Goal: Information Seeking & Learning: Check status

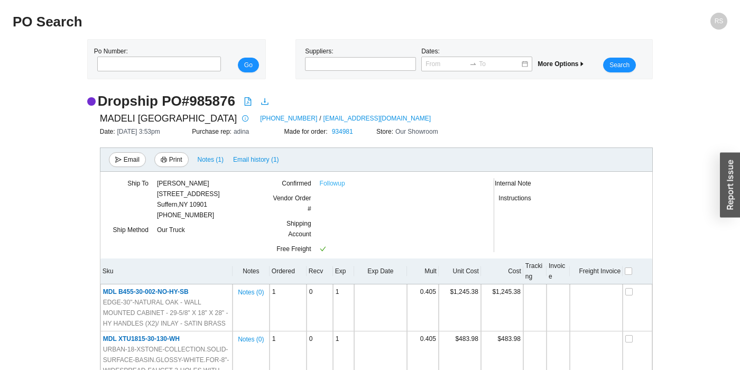
click at [328, 186] on link "Followup" at bounding box center [332, 183] width 25 height 11
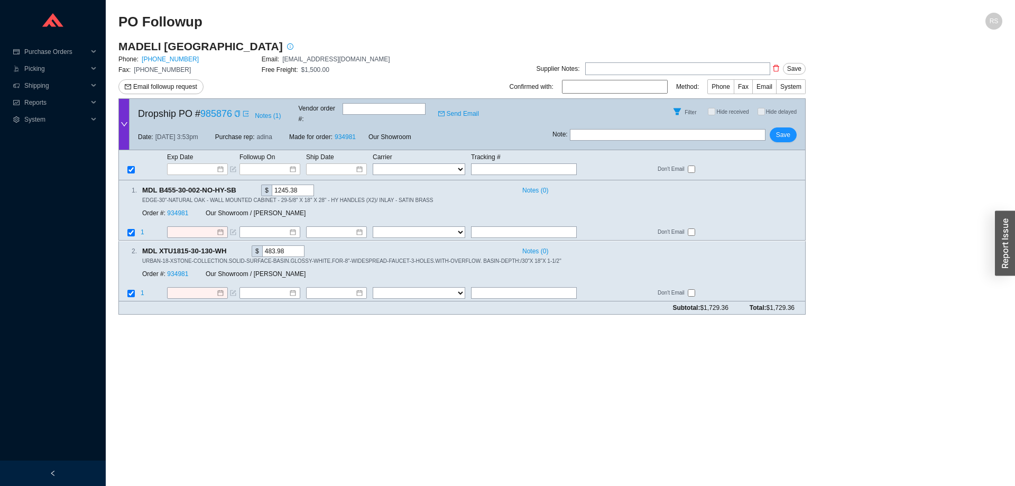
click at [342, 326] on main "PO Followup RS MADELI USA Phone: 305-718-8817 Email: haroldt@madeli.com Fax: 30…" at bounding box center [560, 249] width 884 height 473
click at [720, 86] on span "Phone" at bounding box center [721, 86] width 19 height 7
click at [734, 89] on input "Phone" at bounding box center [734, 89] width 0 height 0
click at [613, 84] on input at bounding box center [615, 87] width 106 height 14
click at [262, 111] on span "Notes ( 1 )" at bounding box center [268, 115] width 26 height 11
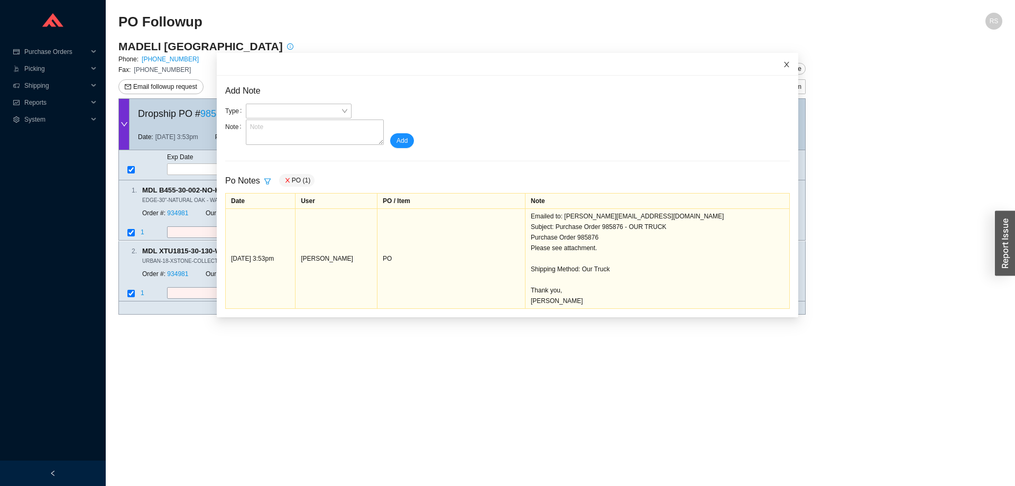
click at [782, 64] on span "Close" at bounding box center [786, 64] width 23 height 23
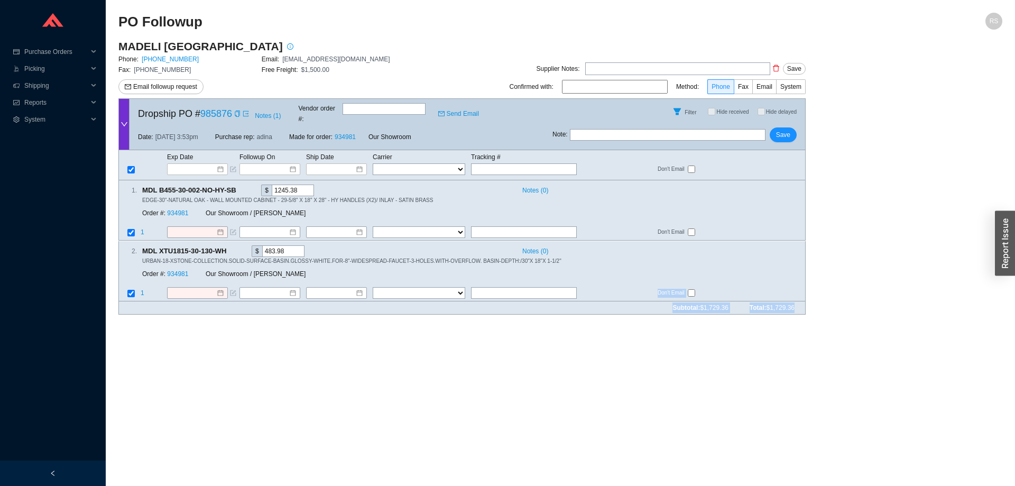
drag, startPoint x: 244, startPoint y: 54, endPoint x: 801, endPoint y: 302, distance: 609.6
click at [801, 302] on div "MADELI USA Phone: 305-718-8817 Email: haroldt@madeli.com Fax: 305-718-8477 Free…" at bounding box center [461, 181] width 687 height 284
click at [801, 302] on div "Subtotal: $1,729.36 Total: $1,729.36" at bounding box center [461, 307] width 687 height 13
drag, startPoint x: 801, startPoint y: 302, endPoint x: 399, endPoint y: 57, distance: 470.8
click at [399, 57] on div "MADELI USA Phone: 305-718-8817 Email: haroldt@madeli.com Fax: 305-718-8477 Free…" at bounding box center [461, 181] width 687 height 284
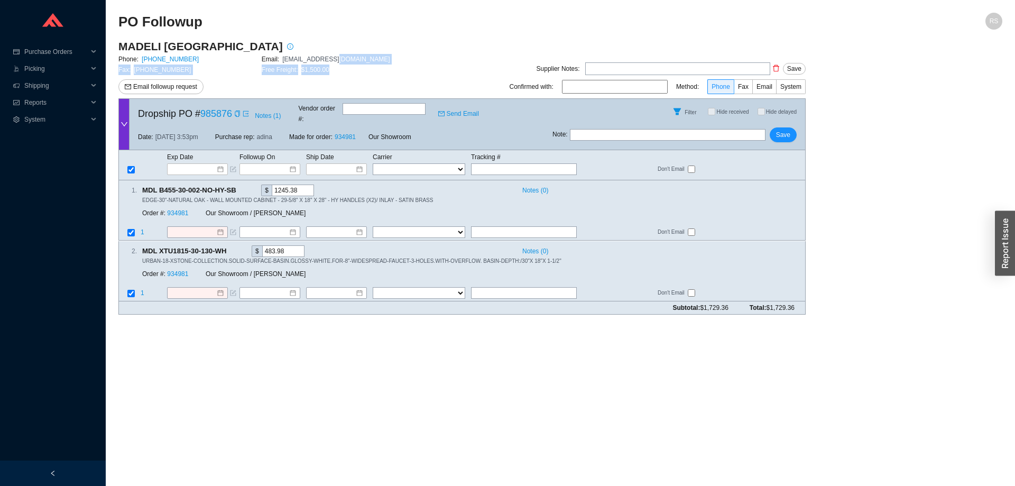
click at [399, 57] on div "Email: haroldt@madeli.com" at bounding box center [333, 59] width 143 height 11
click at [244, 110] on icon "export" at bounding box center [246, 113] width 6 height 6
click at [211, 113] on link "985876" at bounding box center [216, 113] width 32 height 11
click at [238, 110] on icon "copy" at bounding box center [237, 113] width 5 height 6
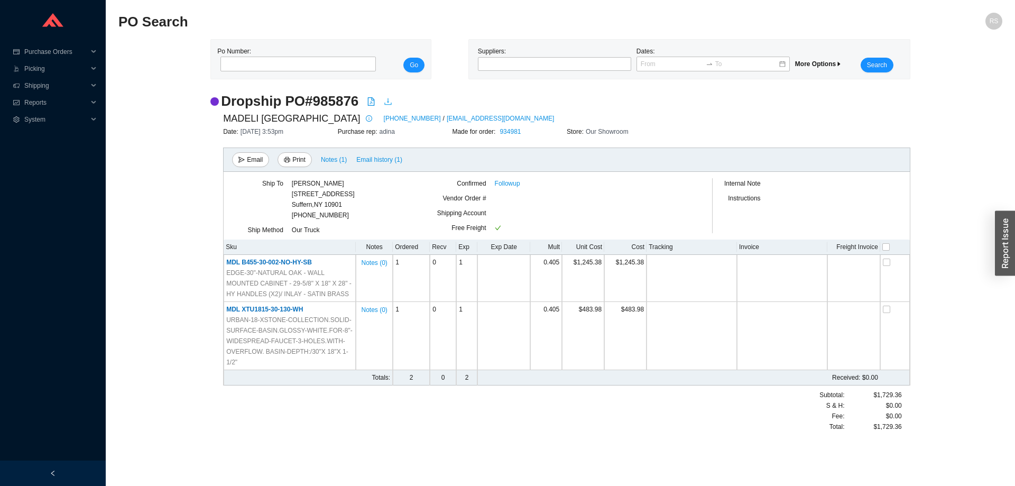
click at [386, 101] on icon "download" at bounding box center [388, 101] width 8 height 8
click at [844, 1] on section "PO Search RS Po Number: Go Suppliers: Dates: More Options Search Dropship PO # …" at bounding box center [560, 243] width 909 height 486
click at [384, 118] on link "305-718-8817" at bounding box center [412, 118] width 57 height 11
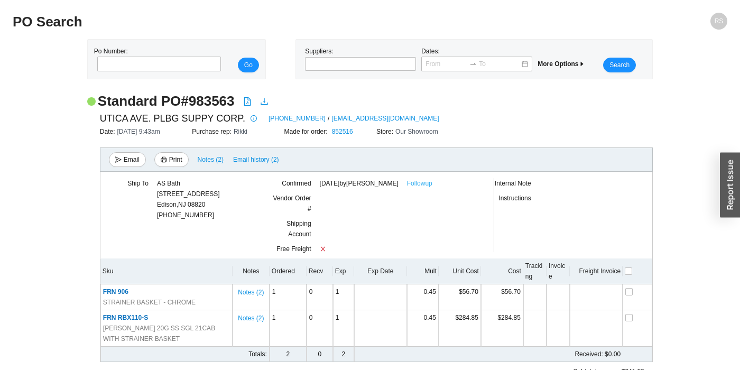
click at [432, 184] on link "Followup" at bounding box center [419, 183] width 25 height 11
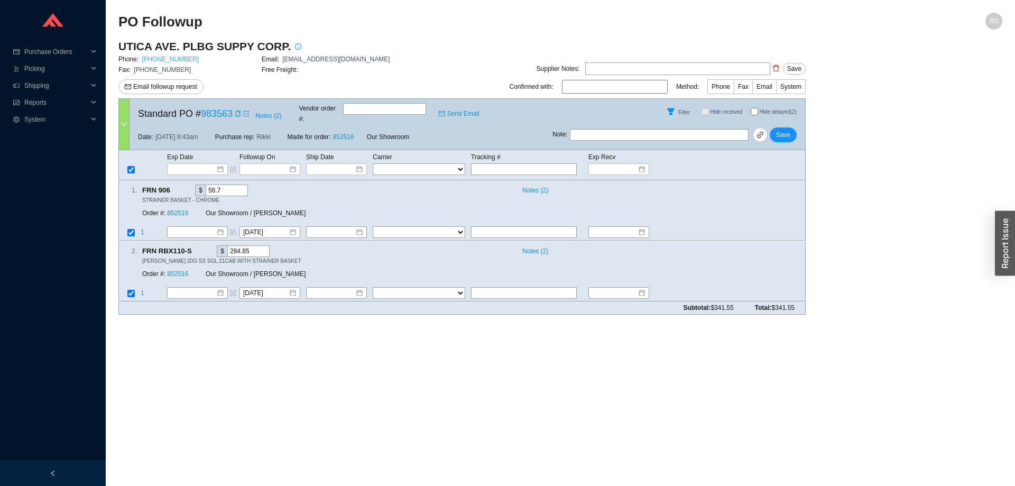
click at [174, 61] on link "[PHONE_NUMBER]" at bounding box center [170, 59] width 57 height 7
drag, startPoint x: 291, startPoint y: 254, endPoint x: 797, endPoint y: 307, distance: 509.2
click at [797, 307] on div "UTICA AVE. PLBG SUPPY CORP. Phone: 718-774-3200 Email: orders@uticaps.com Fax: …" at bounding box center [461, 181] width 687 height 284
click at [797, 305] on div "UTICA AVE. PLBG SUPPY CORP. Phone: 718-774-3200 Email: orders@uticaps.com Fax: …" at bounding box center [461, 181] width 687 height 284
drag, startPoint x: 797, startPoint y: 300, endPoint x: 139, endPoint y: 103, distance: 687.5
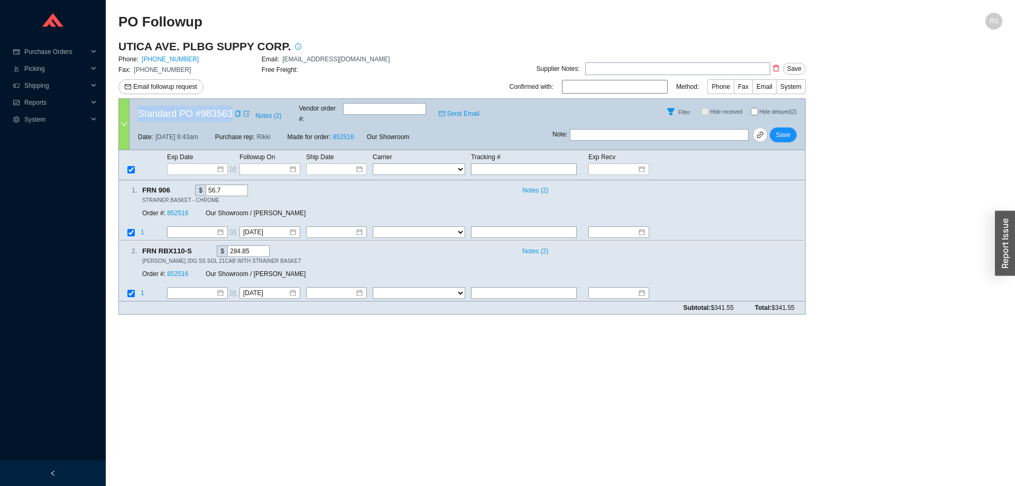
click at [139, 103] on form "Standard PO # 983563 Notes ( 2 ) Vendor order # : Send Email Filter Hide receiv…" at bounding box center [461, 206] width 687 height 216
click at [139, 103] on div "Standard PO # 983563 Notes ( 2 ) Vendor order # : Send Email" at bounding box center [341, 111] width 423 height 25
drag, startPoint x: 139, startPoint y: 103, endPoint x: 791, endPoint y: 303, distance: 683.0
click at [791, 303] on form "Standard PO # 983563 Notes ( 2 ) Vendor order # : Send Email Filter Hide receiv…" at bounding box center [461, 206] width 687 height 216
click at [791, 301] on div "Subtotal: $341.55 Total: $341.55" at bounding box center [461, 307] width 687 height 13
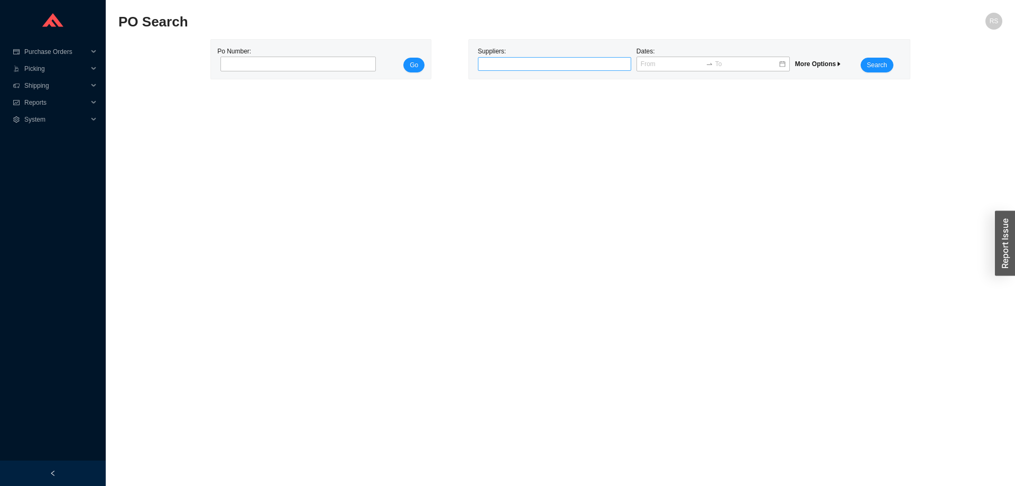
click at [506, 65] on div at bounding box center [550, 64] width 140 height 11
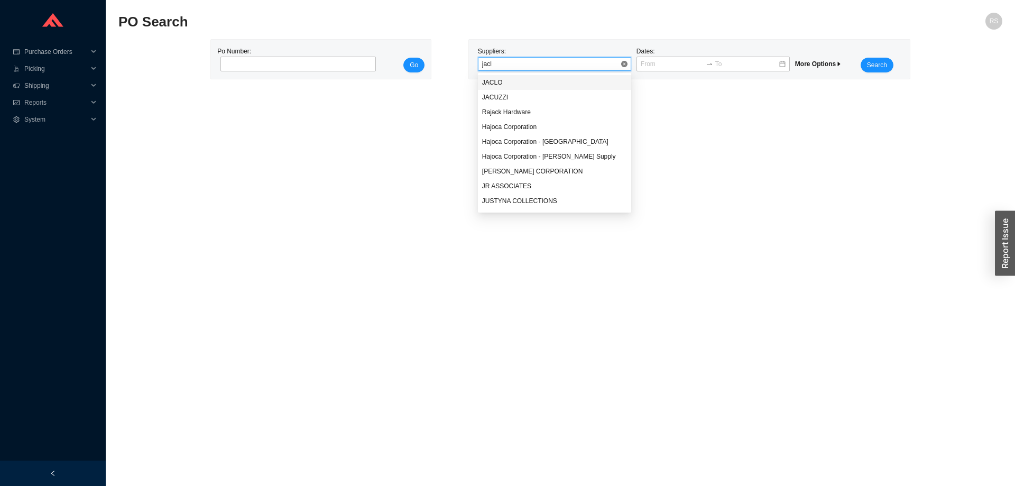
type input "jaclo"
click at [886, 61] on span "Search" at bounding box center [877, 65] width 20 height 11
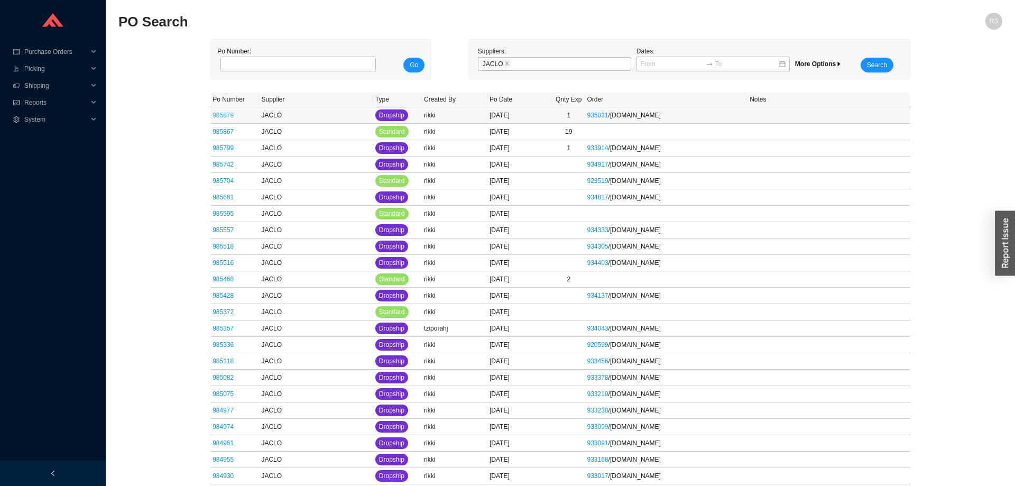
click at [220, 112] on td "985879" at bounding box center [234, 115] width 49 height 16
click at [222, 114] on link "985879" at bounding box center [223, 115] width 21 height 7
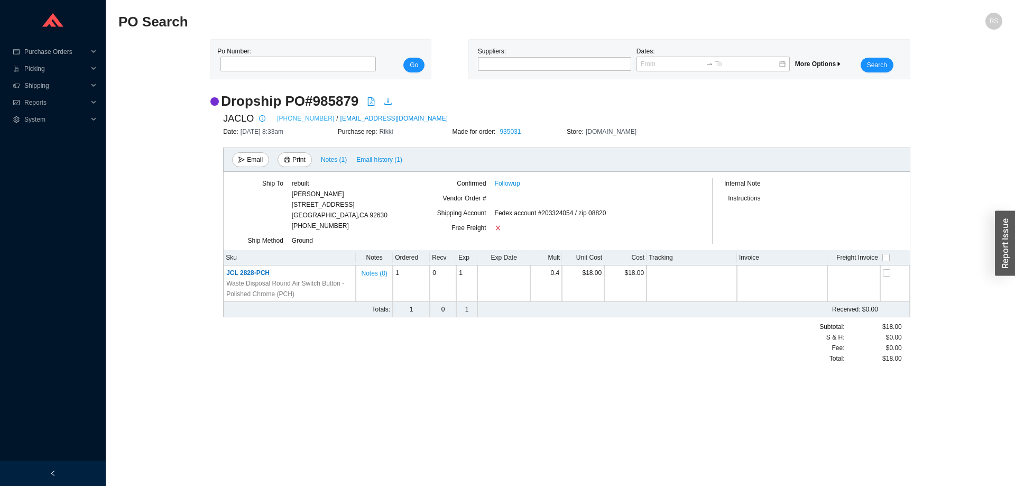
click at [284, 119] on link "[PHONE_NUMBER]" at bounding box center [305, 118] width 57 height 11
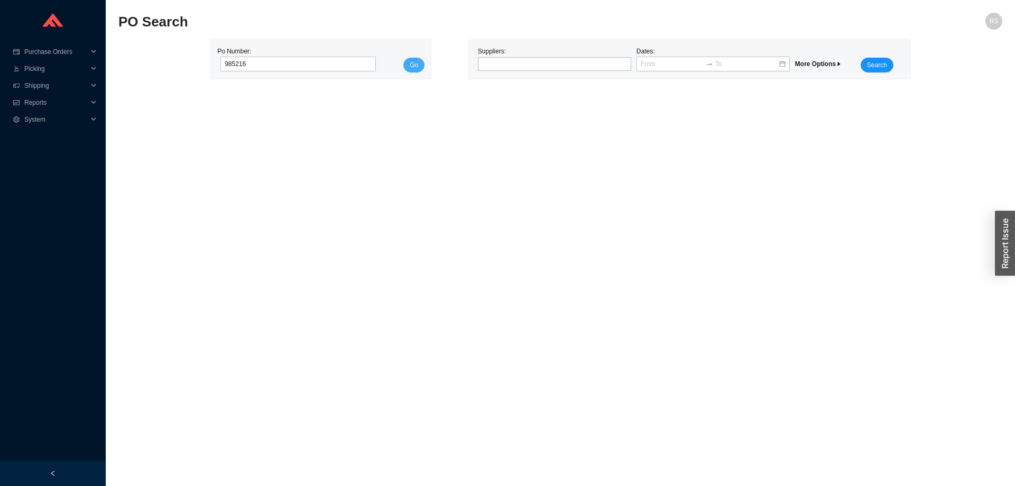
type input "985216"
click at [419, 61] on button "Go" at bounding box center [413, 65] width 21 height 15
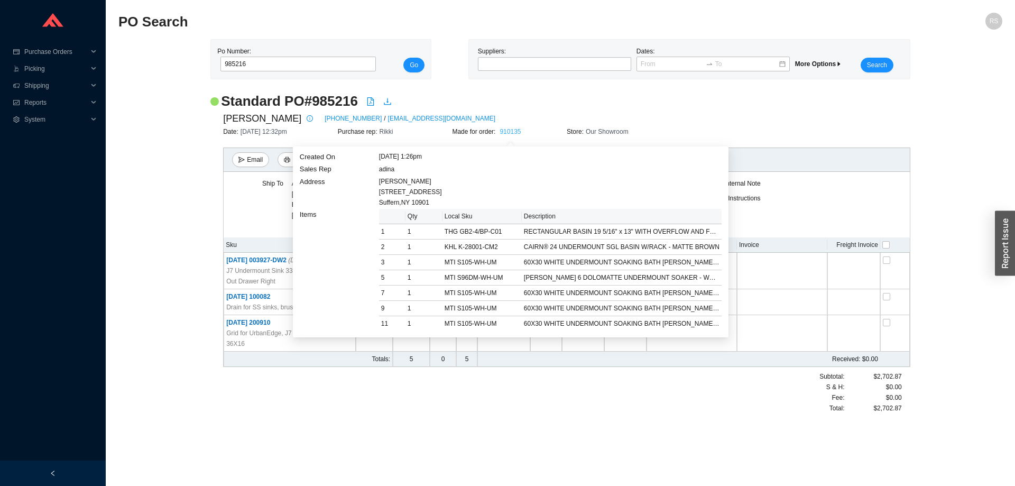
click at [511, 129] on link "910135" at bounding box center [510, 131] width 21 height 7
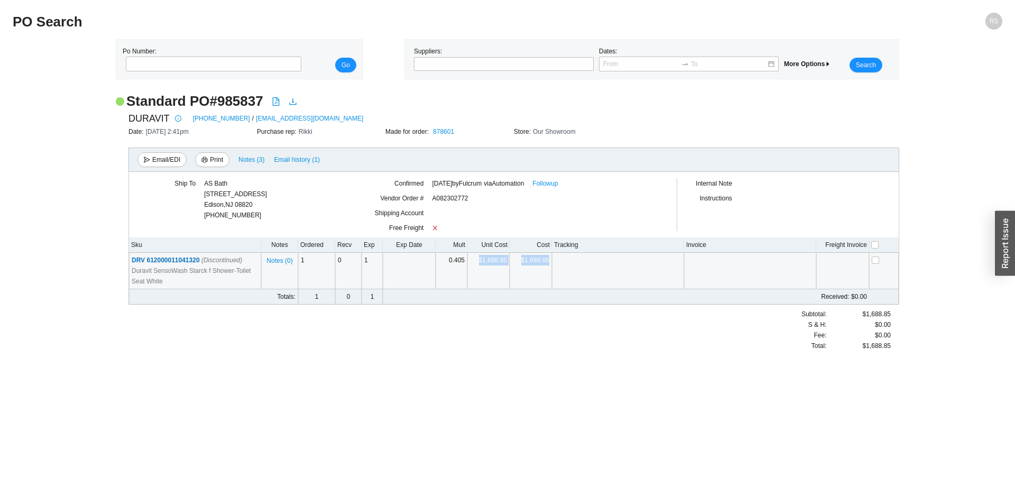
drag, startPoint x: 468, startPoint y: 259, endPoint x: 553, endPoint y: 260, distance: 85.1
click at [553, 260] on tr "DRV 612000011041320 (Discontinued) Duravit SensoWash Starck f Shower-Toilet Sea…" at bounding box center [514, 271] width 770 height 36
click at [553, 260] on td at bounding box center [618, 271] width 132 height 36
